Goal: Find specific page/section: Find specific page/section

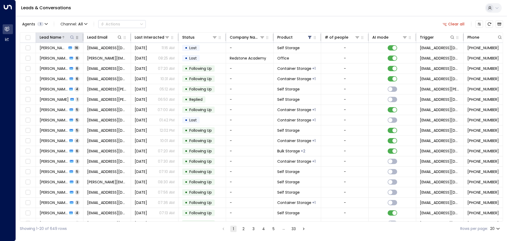
click at [72, 37] on icon at bounding box center [72, 37] width 4 height 4
drag, startPoint x: 72, startPoint y: 37, endPoint x: 60, endPoint y: 38, distance: 12.4
click at [60, 38] on div "Lead Name" at bounding box center [51, 37] width 22 height 6
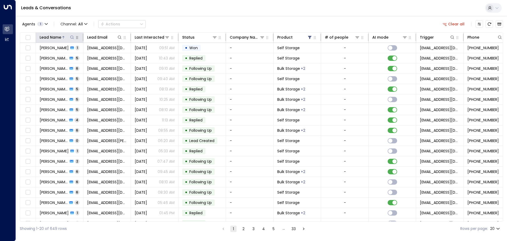
click at [73, 39] on icon at bounding box center [72, 37] width 4 height 4
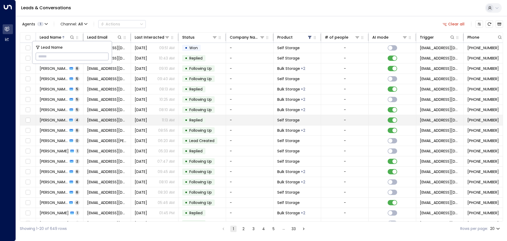
type input "**********"
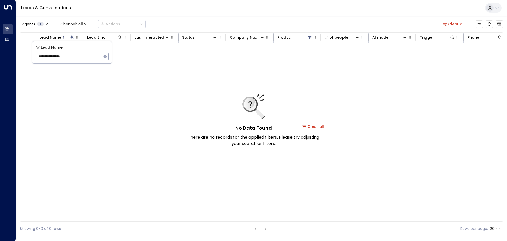
click at [321, 126] on button "Clear all" at bounding box center [313, 126] width 26 height 7
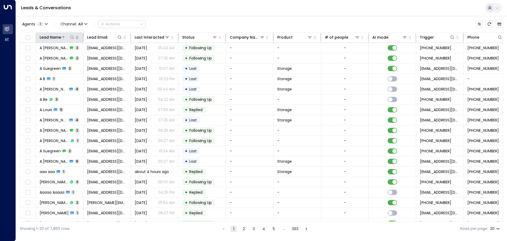
click at [73, 36] on icon at bounding box center [72, 37] width 4 height 4
type input "**********"
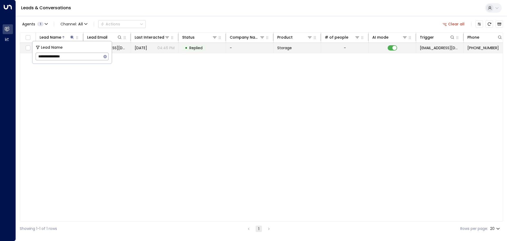
click at [150, 51] on td "[DATE] 04:46 PM" at bounding box center [155, 48] width 48 height 10
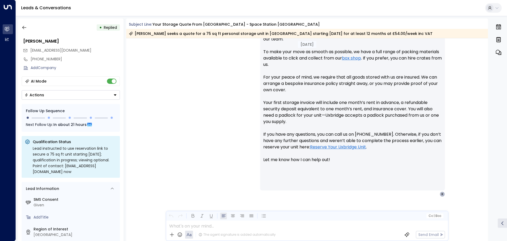
scroll to position [263, 0]
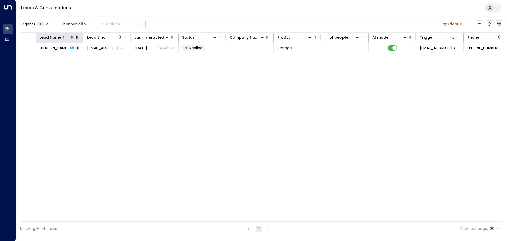
click at [71, 37] on icon at bounding box center [71, 36] width 3 height 3
click at [104, 58] on icon "button" at bounding box center [105, 56] width 3 height 3
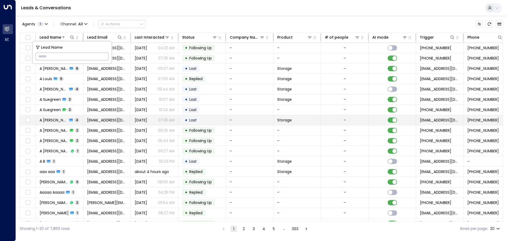
type input "**********"
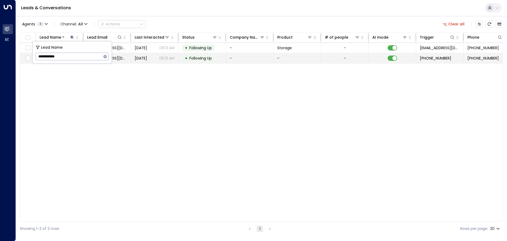
click at [146, 61] on td "[DATE] 08:13 AM" at bounding box center [155, 58] width 48 height 10
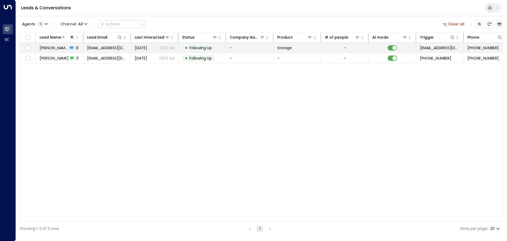
click at [45, 48] on span "[PERSON_NAME]" at bounding box center [54, 47] width 29 height 5
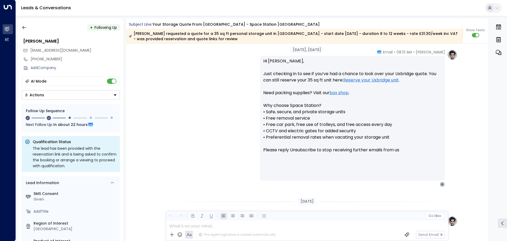
scroll to position [533, 0]
